Goal: Task Accomplishment & Management: Complete application form

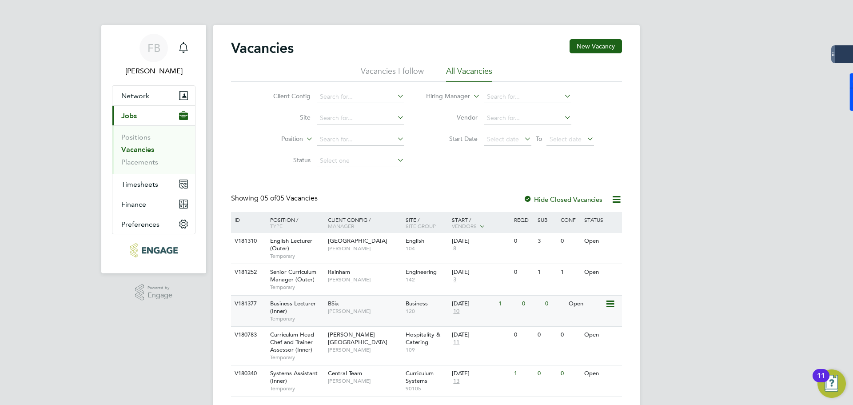
click at [609, 302] on icon at bounding box center [609, 304] width 9 height 11
click at [604, 320] on li "View Details" at bounding box center [589, 324] width 52 height 12
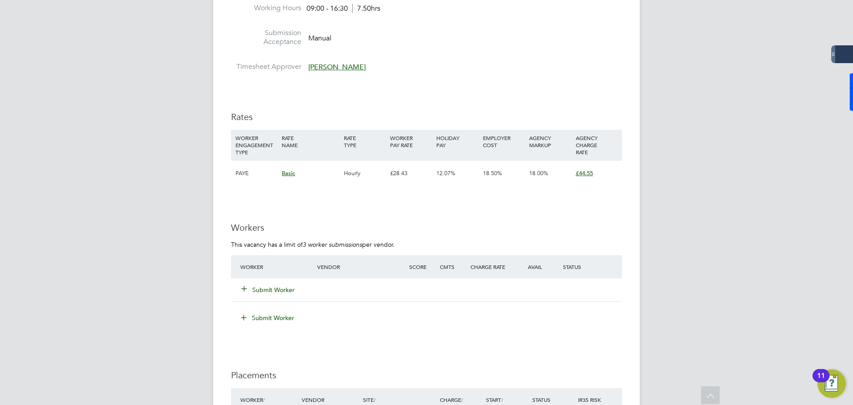
scroll to position [933, 0]
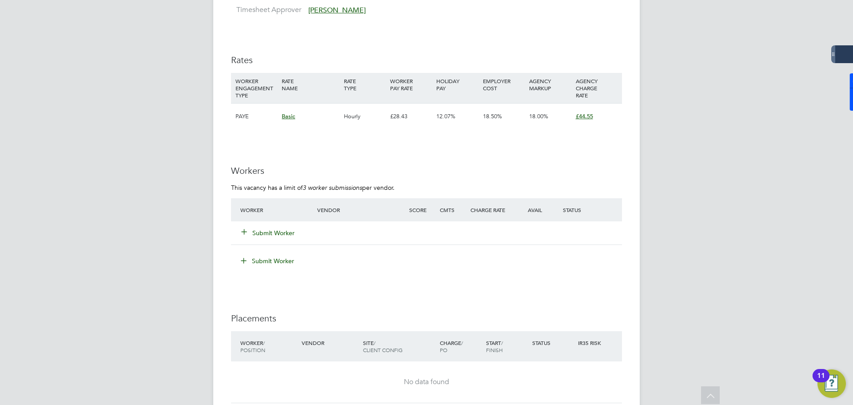
click at [260, 221] on div "Submit Worker" at bounding box center [426, 232] width 391 height 23
click at [262, 228] on button "Submit Worker" at bounding box center [268, 232] width 53 height 9
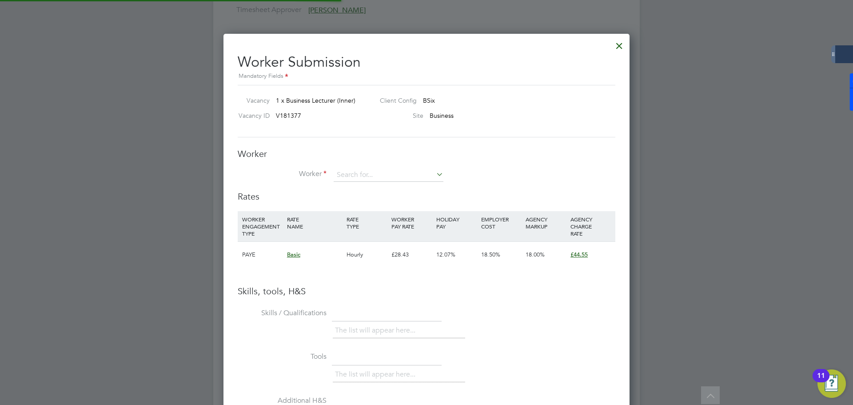
scroll to position [562, 407]
click at [379, 177] on input at bounding box center [389, 174] width 110 height 13
click at [620, 46] on div at bounding box center [619, 44] width 16 height 16
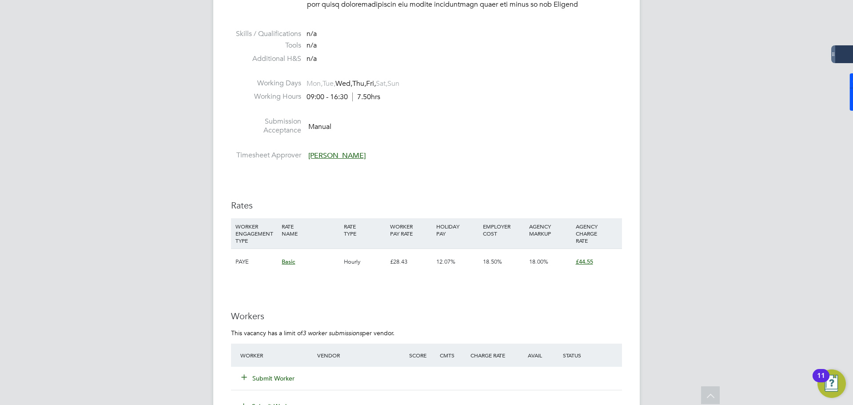
scroll to position [889, 0]
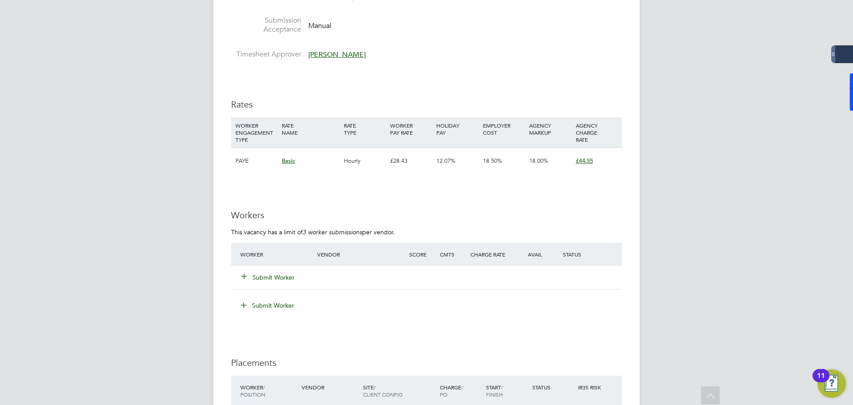
click at [265, 273] on button "Submit Worker" at bounding box center [268, 277] width 53 height 9
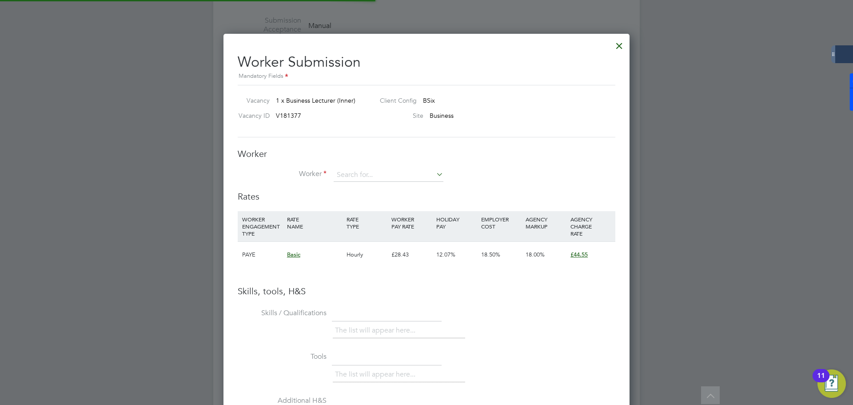
scroll to position [26, 60]
click at [387, 176] on input at bounding box center [389, 174] width 110 height 13
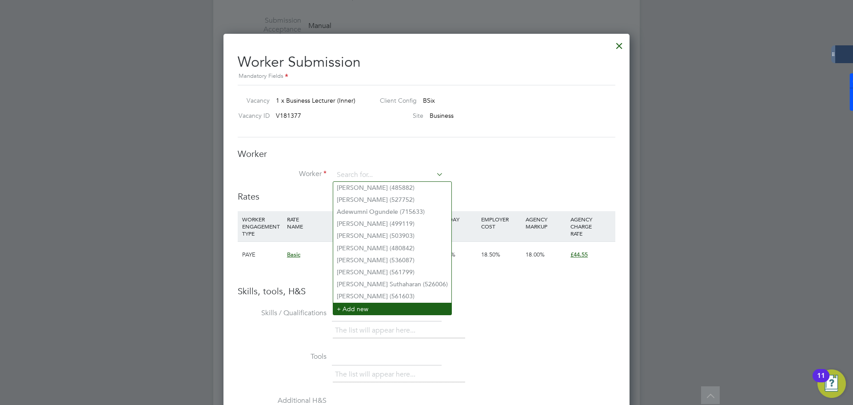
click at [359, 307] on li "+ Add new" at bounding box center [392, 309] width 118 height 12
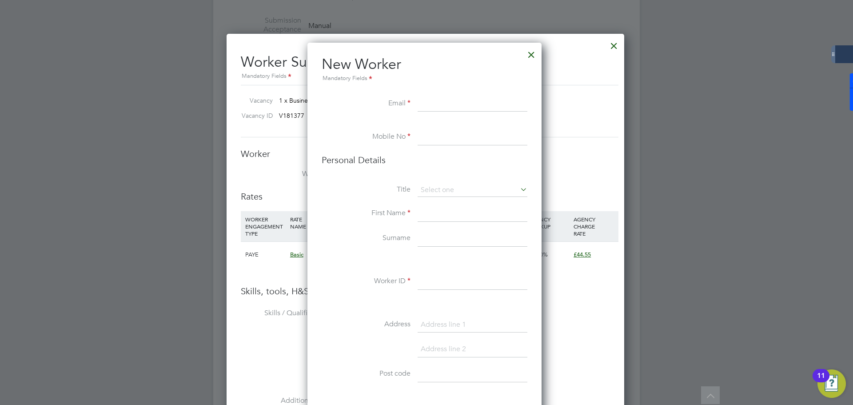
scroll to position [4, 4]
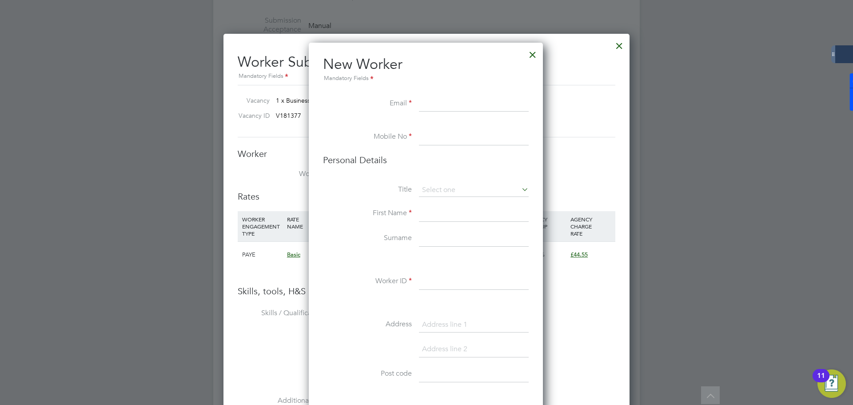
click at [427, 103] on input at bounding box center [474, 104] width 110 height 16
paste input "[PERSON_NAME][EMAIL_ADDRESS][DOMAIN_NAME]"
type input "[PERSON_NAME][EMAIL_ADDRESS][DOMAIN_NAME]"
click at [435, 137] on input at bounding box center [474, 137] width 110 height 16
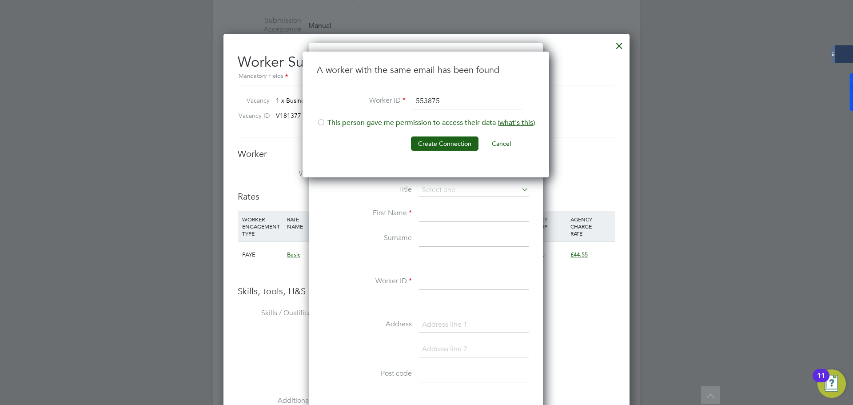
type input "553875"
click at [423, 126] on li "This person gave me permission to access their data ( what's this )" at bounding box center [426, 127] width 218 height 18
click at [434, 136] on button "Create Connection" at bounding box center [445, 143] width 68 height 14
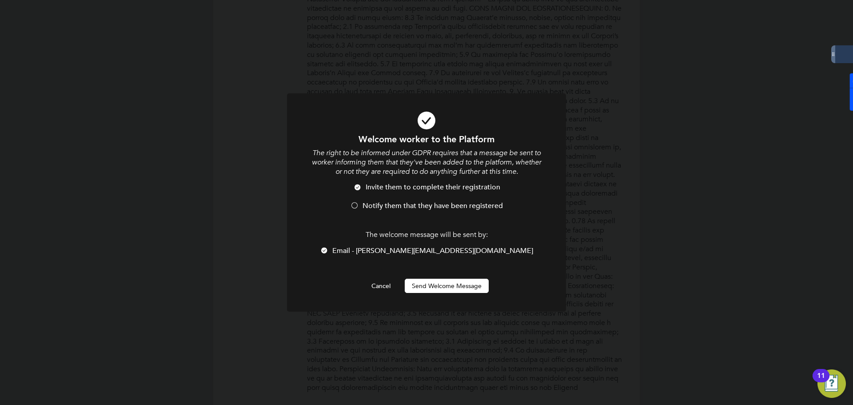
click at [436, 211] on li "Notify them that they have been registered" at bounding box center [426, 210] width 231 height 18
click at [446, 284] on button "Send Welcome Message" at bounding box center [447, 286] width 84 height 14
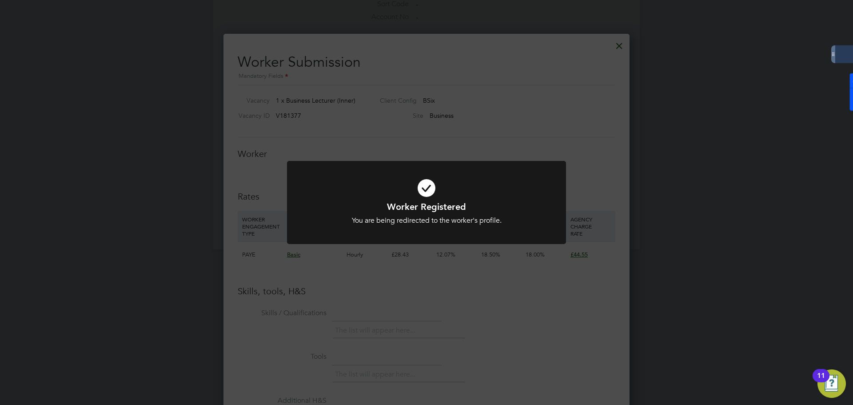
click at [430, 192] on icon at bounding box center [426, 188] width 231 height 35
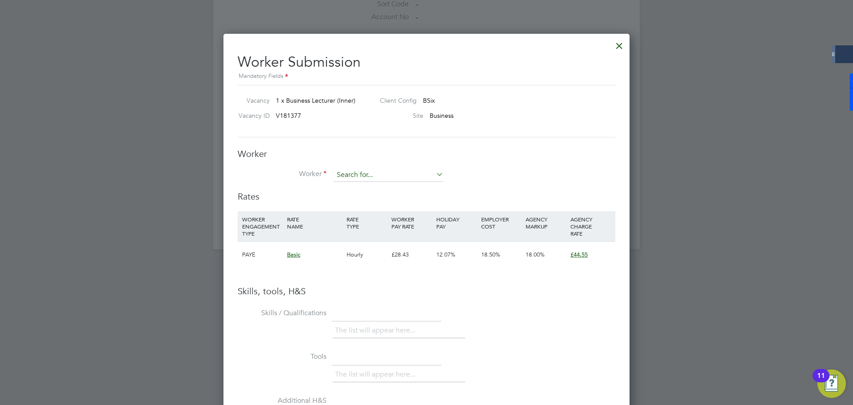
click at [412, 176] on input at bounding box center [389, 174] width 110 height 13
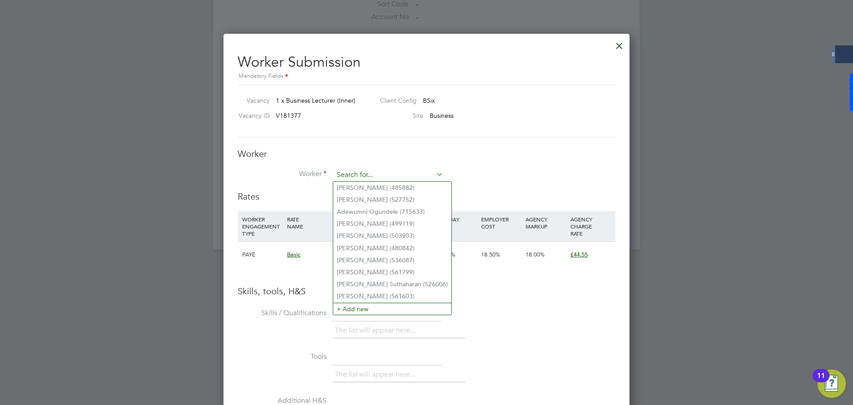
type input "h"
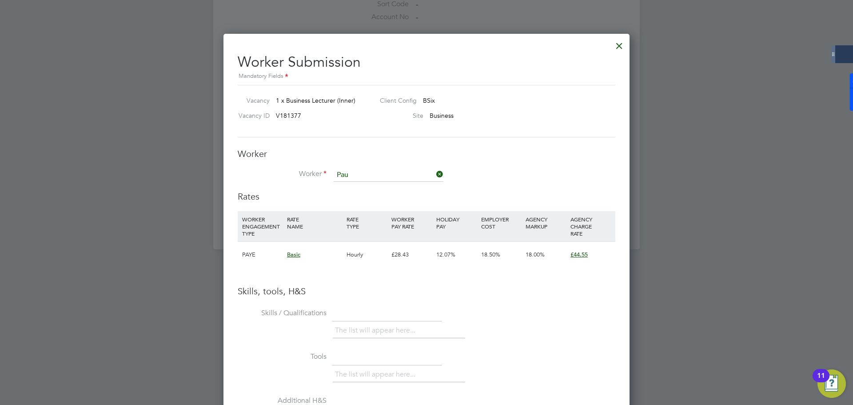
click at [422, 200] on li "[PERSON_NAME] (553875)" at bounding box center [388, 200] width 111 height 12
type input "[PERSON_NAME] (553875)"
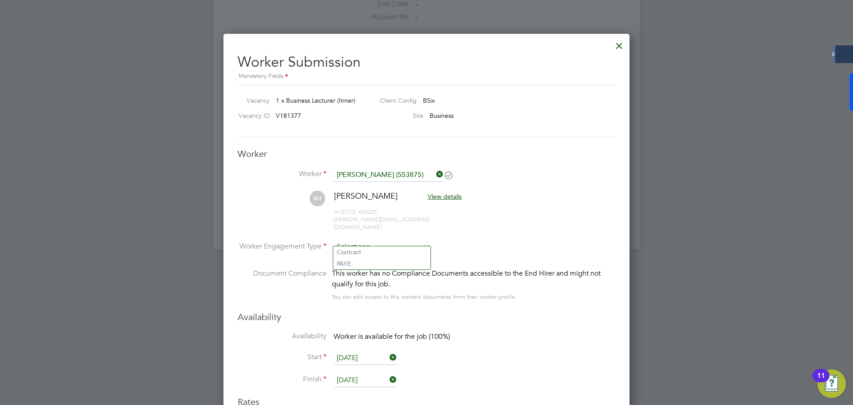
click at [415, 240] on input at bounding box center [382, 246] width 96 height 13
click at [395, 250] on li "Contract" at bounding box center [381, 252] width 97 height 12
type input "Contract"
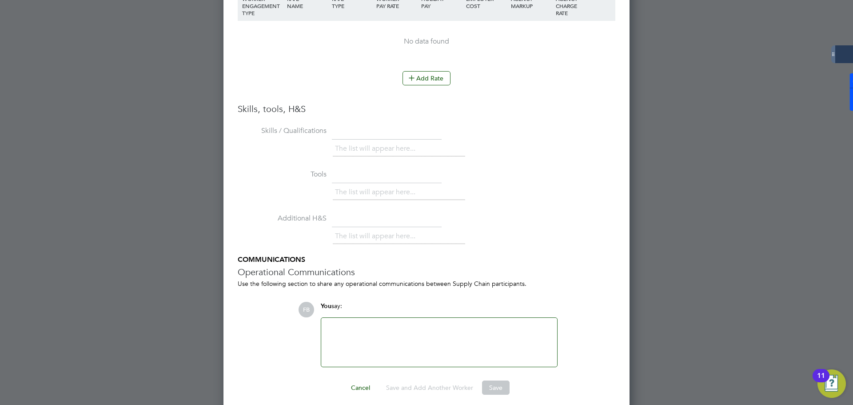
click at [368, 323] on div at bounding box center [439, 342] width 225 height 38
paste div "To enrich screen reader interactions, please activate Accessibility in Grammarl…"
drag, startPoint x: 406, startPoint y: 320, endPoint x: 296, endPoint y: 317, distance: 110.2
click at [296, 317] on ul "Skills / Qualifications The list will appear here... Tools The list will appear…" at bounding box center [427, 246] width 378 height 244
click at [333, 328] on div "To enrich screen reader interactions, please activate Accessibility in Grammarl…" at bounding box center [439, 342] width 225 height 38
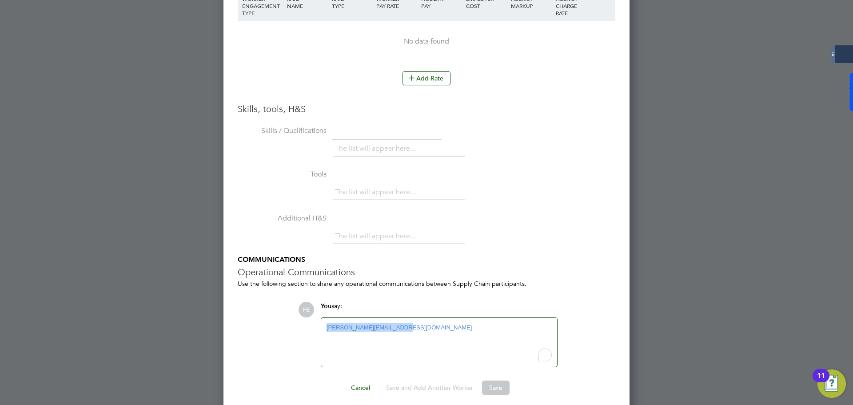
drag, startPoint x: 408, startPoint y: 320, endPoint x: 317, endPoint y: 319, distance: 91.6
click at [317, 319] on div "You say: [PERSON_NAME][EMAIL_ADDRESS][DOMAIN_NAME] Attachments are not supported" at bounding box center [439, 334] width 246 height 65
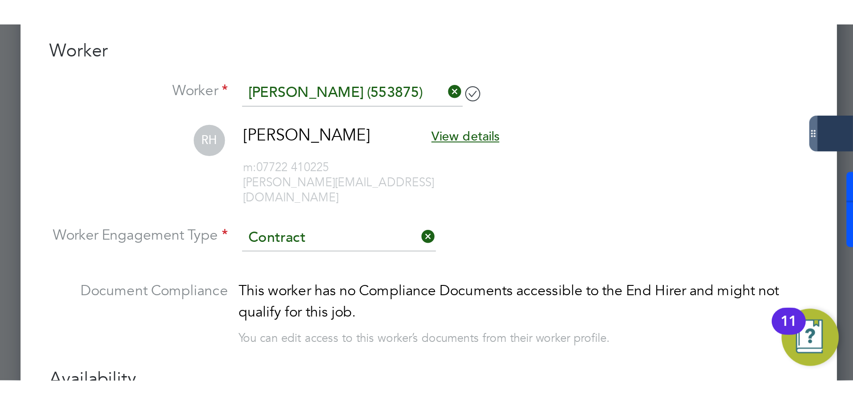
scroll to position [797, 407]
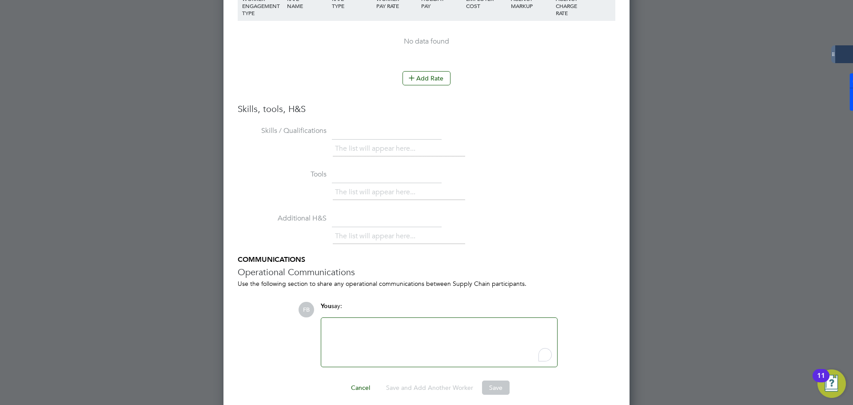
click at [494, 323] on div "To enrich screen reader interactions, please activate Accessibility in Grammarl…" at bounding box center [439, 342] width 225 height 38
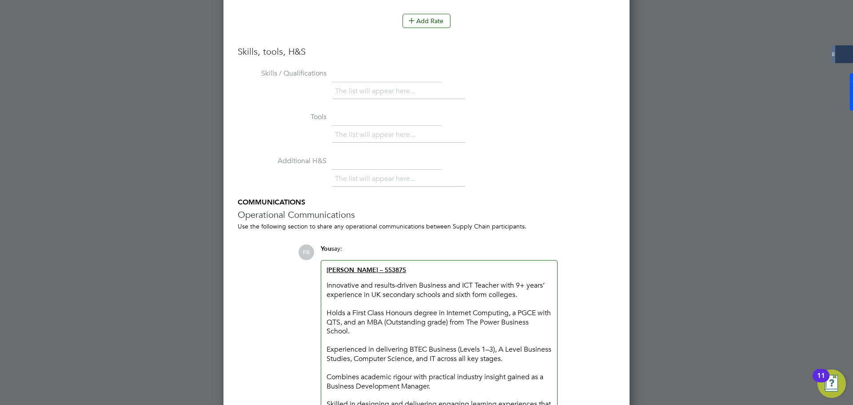
scroll to position [855, 407]
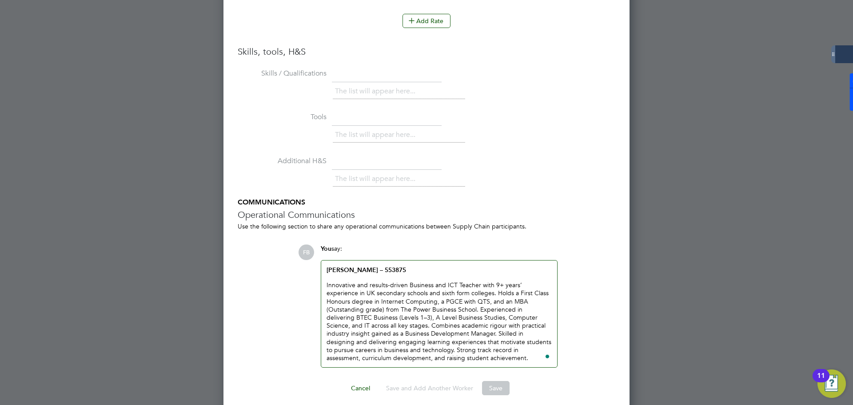
click at [501, 382] on button "Save" at bounding box center [496, 388] width 28 height 14
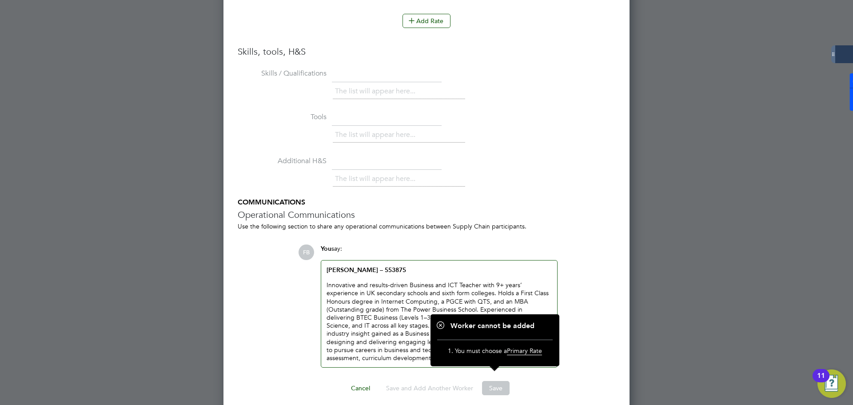
click at [563, 324] on div "FB You say: [PERSON_NAME] – 553875 Innovative and results-driven Business and I…" at bounding box center [456, 305] width 317 height 123
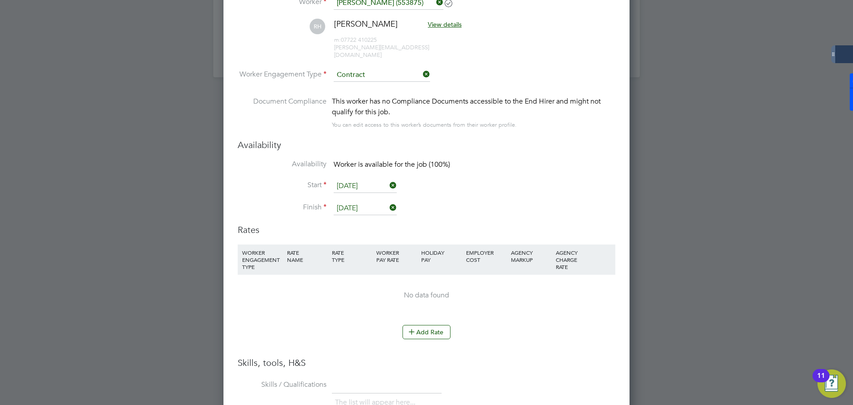
scroll to position [1194, 0]
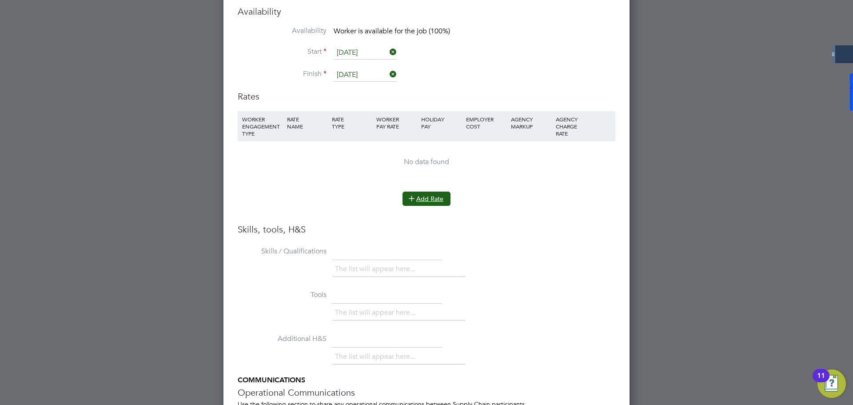
click at [420, 192] on button "Add Rate" at bounding box center [427, 199] width 48 height 14
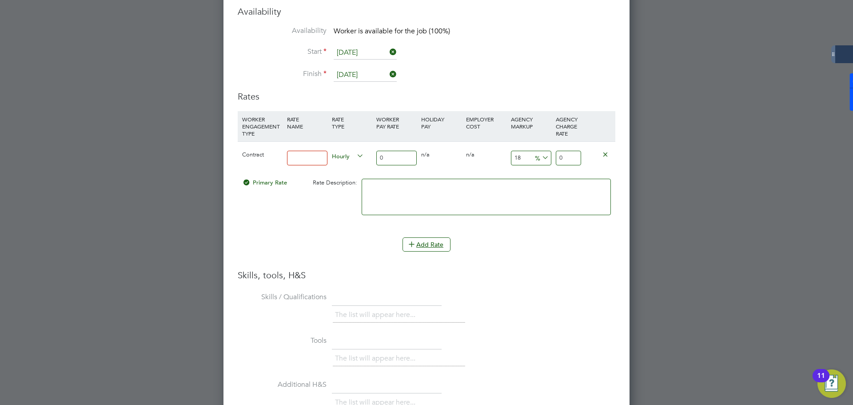
click at [318, 151] on input at bounding box center [307, 158] width 40 height 15
type input "DTS"
click at [389, 151] on input "0" at bounding box center [396, 158] width 40 height 15
type input "4"
type input "4.72"
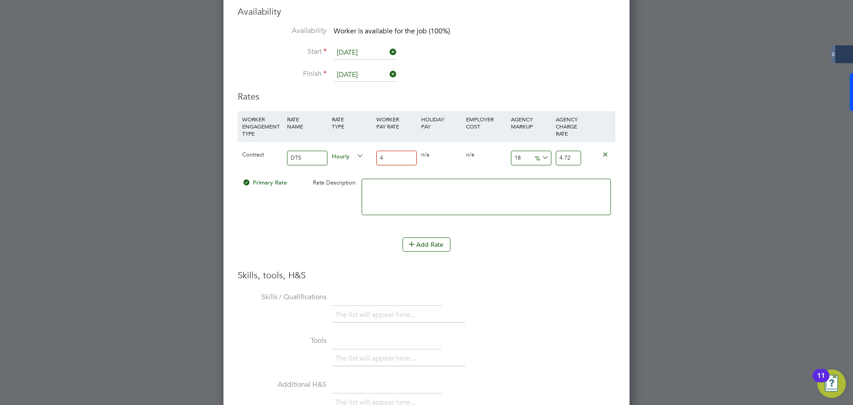
type input "45"
type input "53.1"
type input "45"
click at [584, 244] on div "Add Rate" at bounding box center [427, 244] width 378 height 14
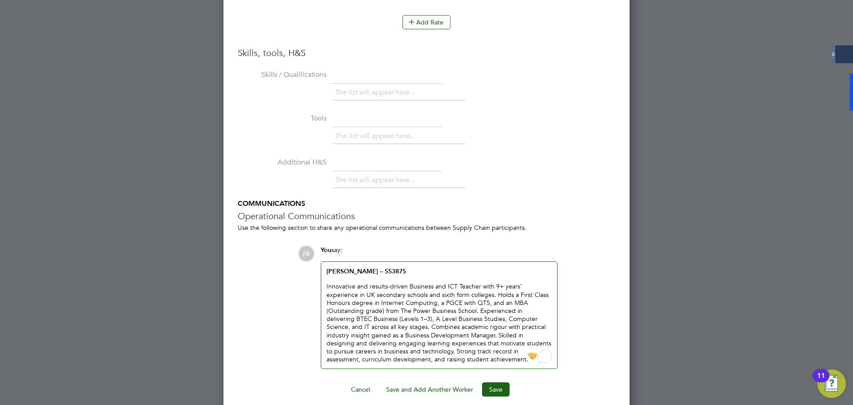
scroll to position [1418, 0]
click at [492, 381] on button "Save" at bounding box center [496, 388] width 28 height 14
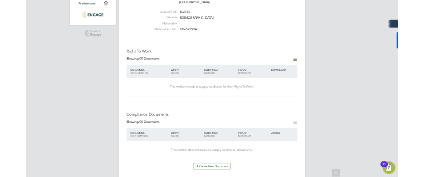
scroll to position [98, 0]
